Goal: Task Accomplishment & Management: Use online tool/utility

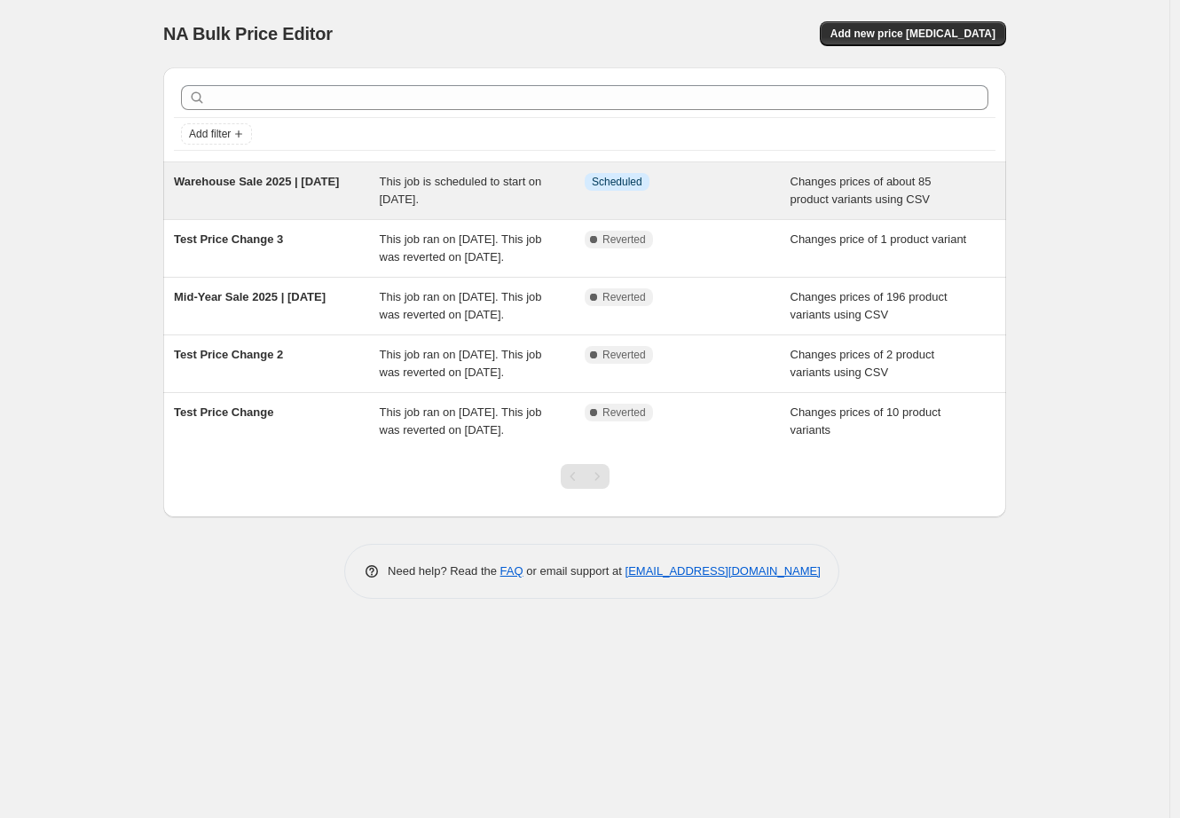
click at [385, 184] on span "This job is scheduled to start on [DATE]." at bounding box center [461, 190] width 162 height 31
click at [412, 190] on div "This job is scheduled to start on [DATE]." at bounding box center [483, 190] width 206 height 35
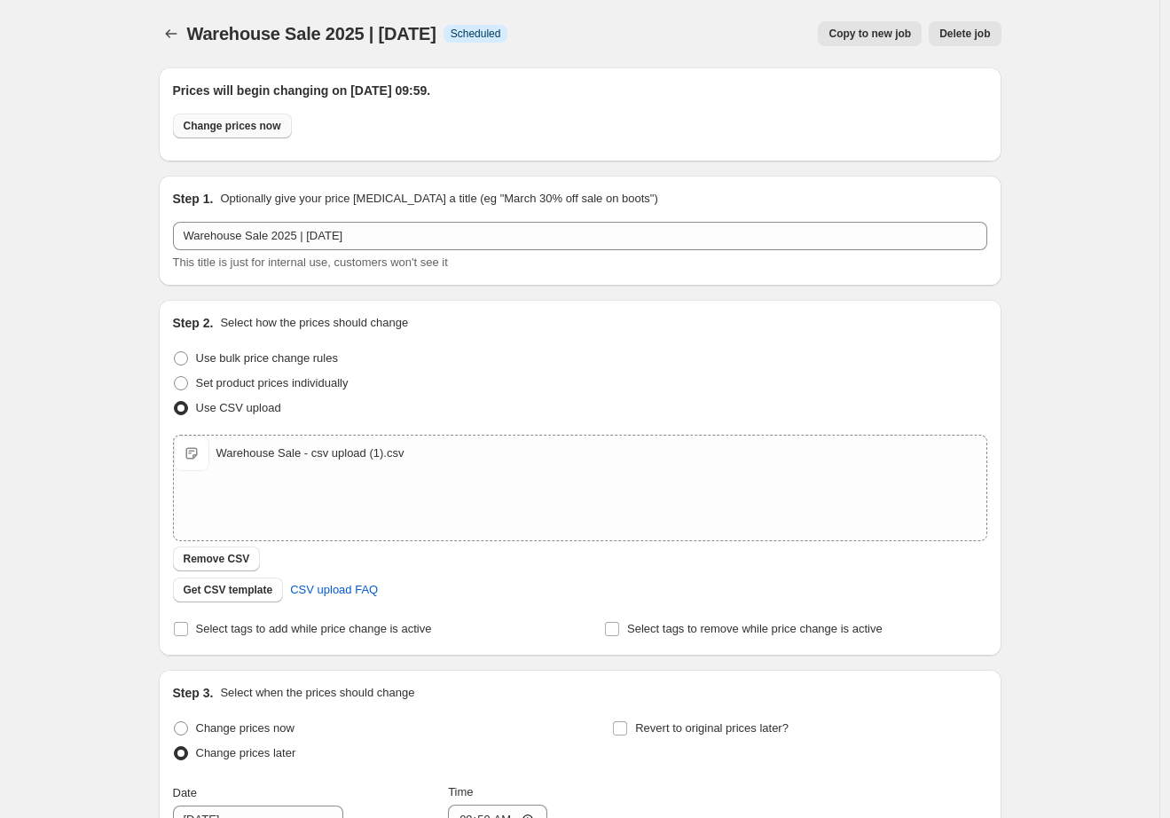
click at [274, 125] on span "Change prices now" at bounding box center [233, 126] width 98 height 14
radio input "true"
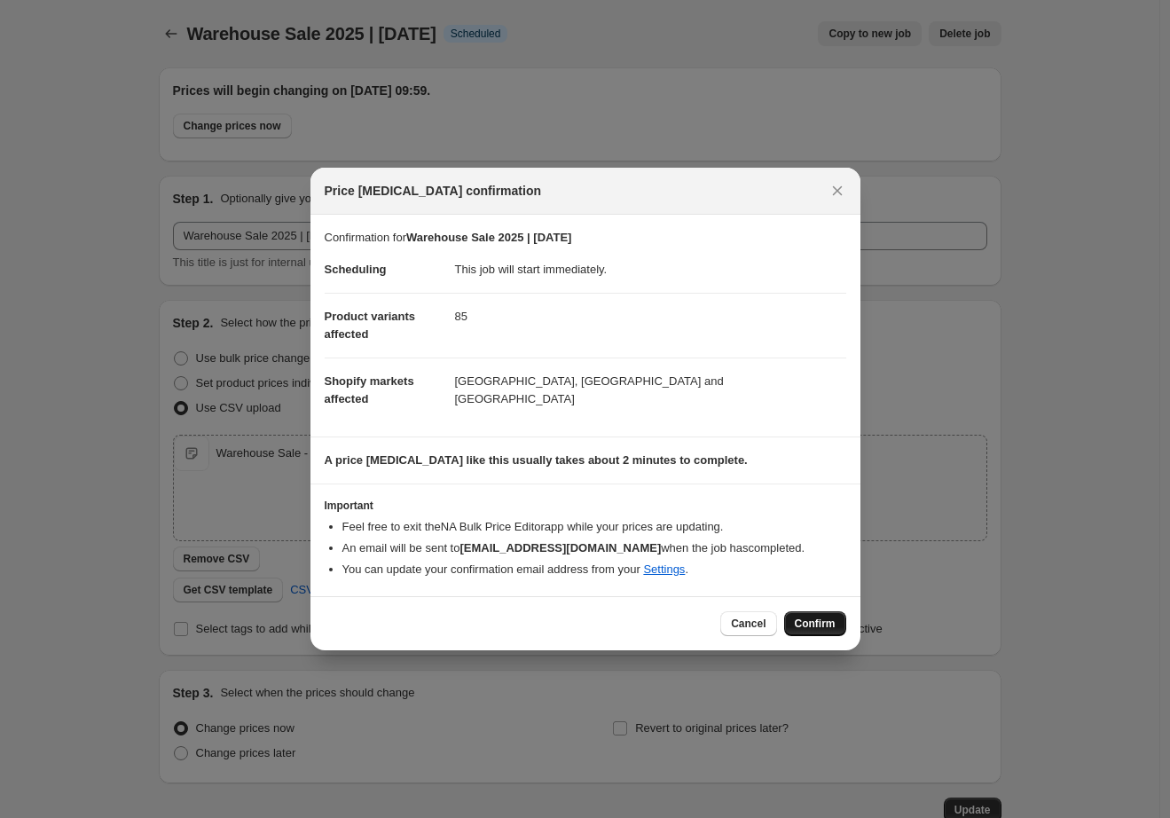
click at [814, 623] on span "Confirm" at bounding box center [815, 623] width 41 height 14
